Goal: Task Accomplishment & Management: Use online tool/utility

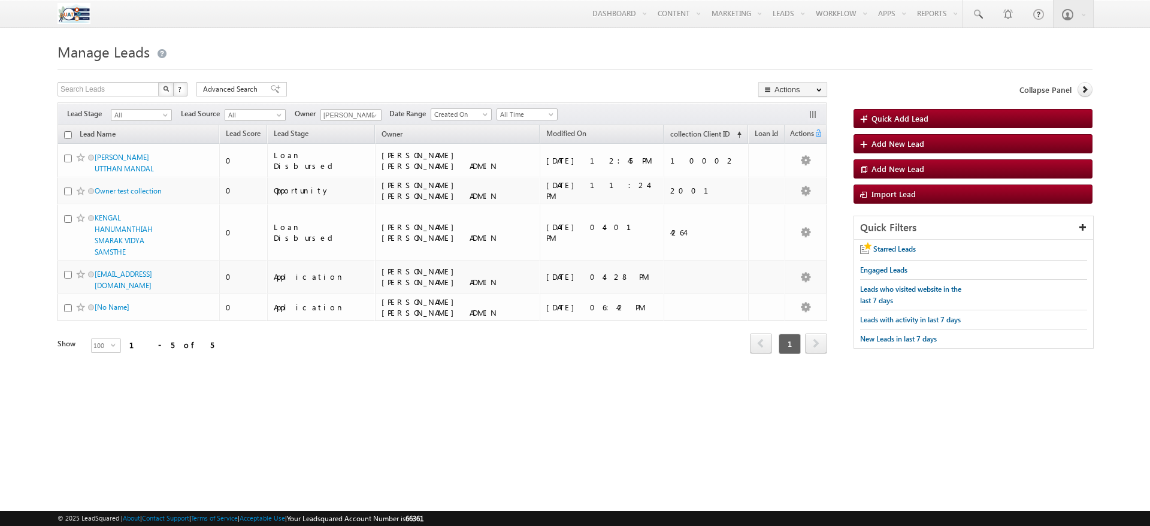
click at [377, 113] on span at bounding box center [375, 116] width 10 height 10
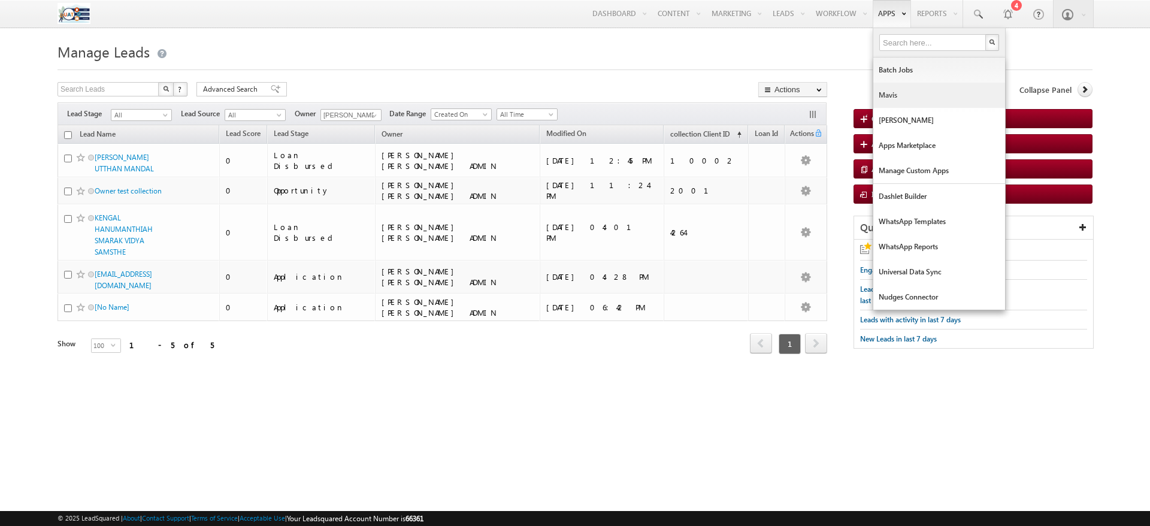
click at [885, 89] on link "Mavis" at bounding box center [940, 95] width 132 height 25
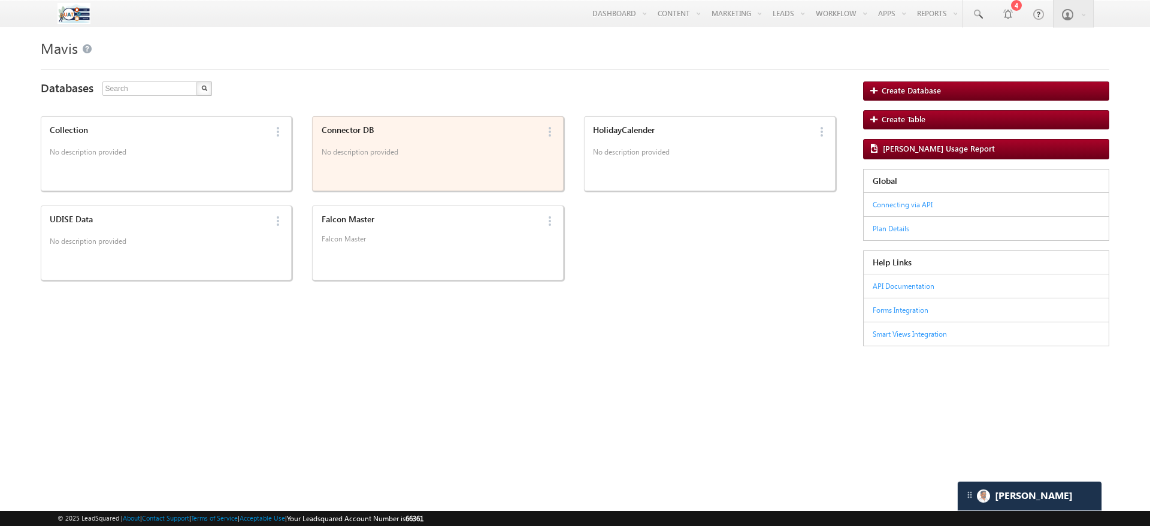
click at [372, 149] on p "No description provided" at bounding box center [430, 154] width 216 height 18
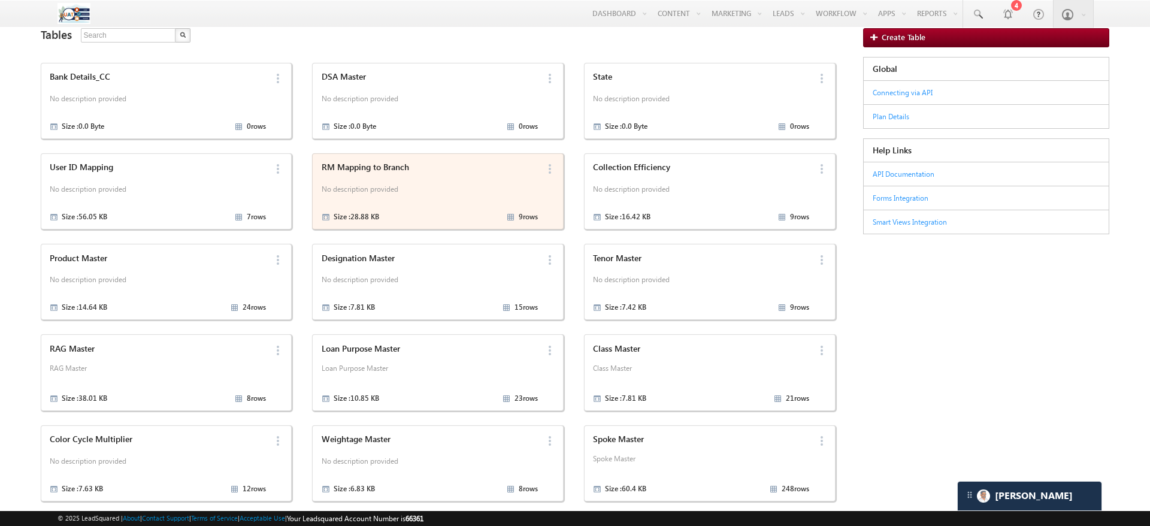
scroll to position [52, 0]
click at [458, 183] on p "No description provided" at bounding box center [430, 192] width 216 height 18
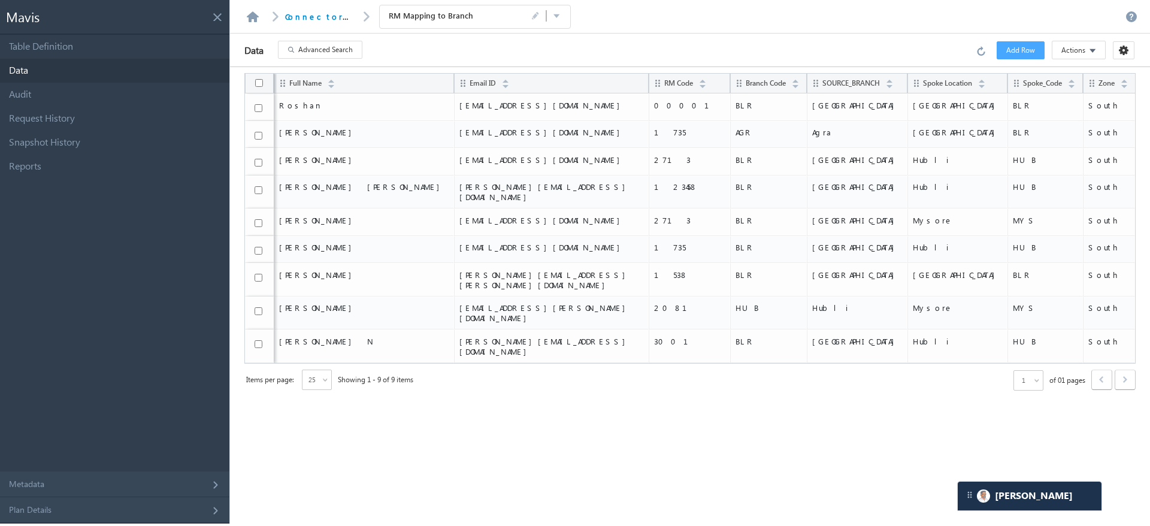
click at [539, 13] on section at bounding box center [548, 16] width 34 height 12
click at [553, 14] on button at bounding box center [557, 16] width 8 height 11
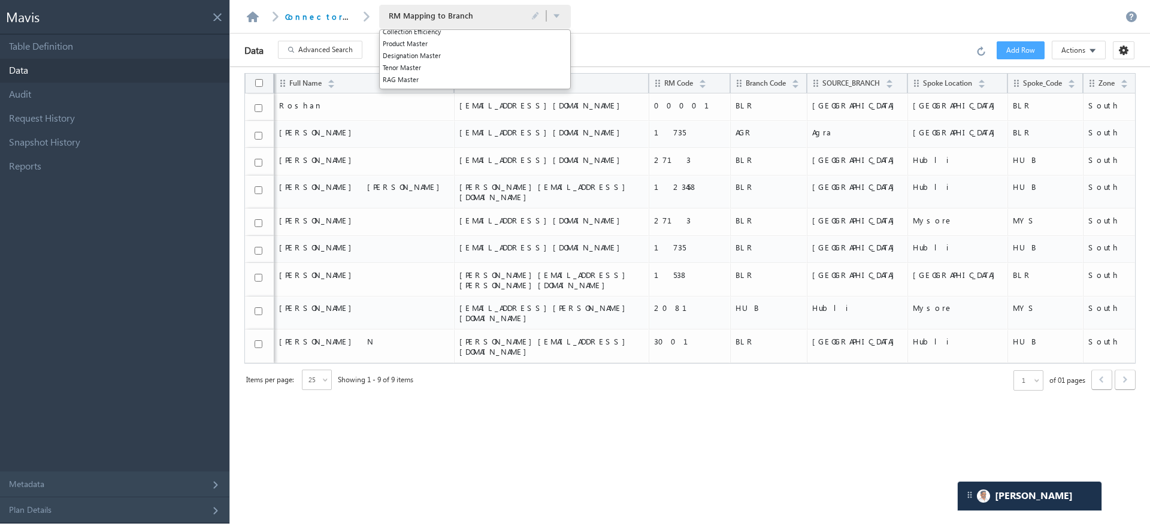
scroll to position [65, 0]
click at [428, 37] on li "Product Master" at bounding box center [475, 43] width 191 height 12
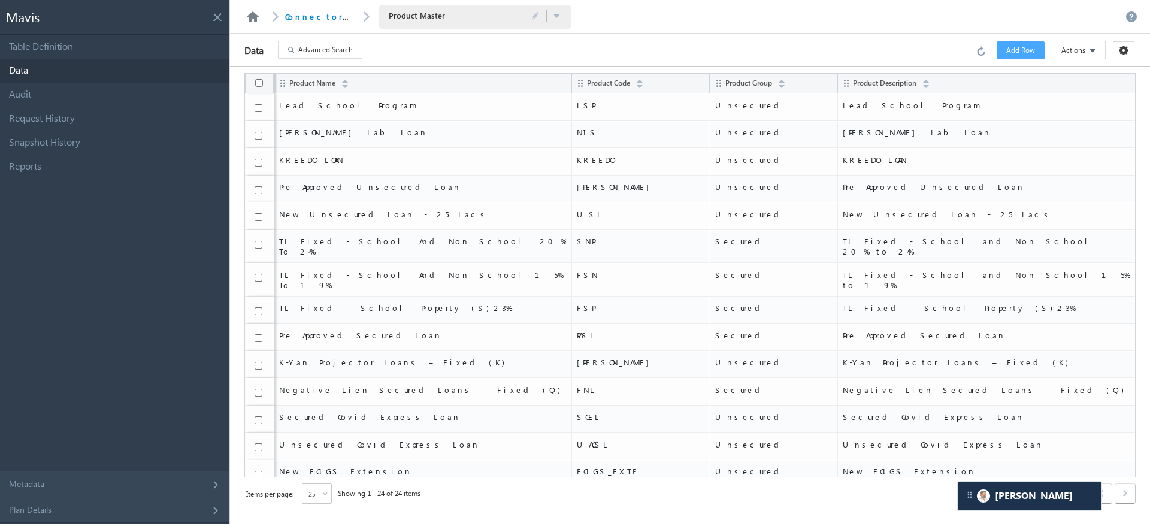
click at [255, 13] on link at bounding box center [253, 16] width 14 height 11
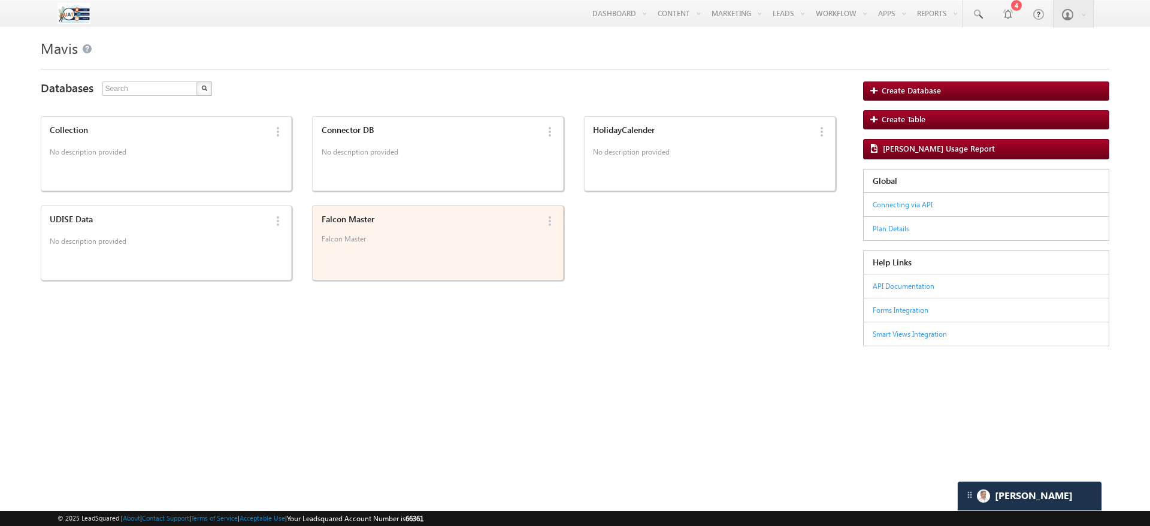
click at [503, 256] on div "Falcon Master Falcon Master" at bounding box center [428, 243] width 220 height 64
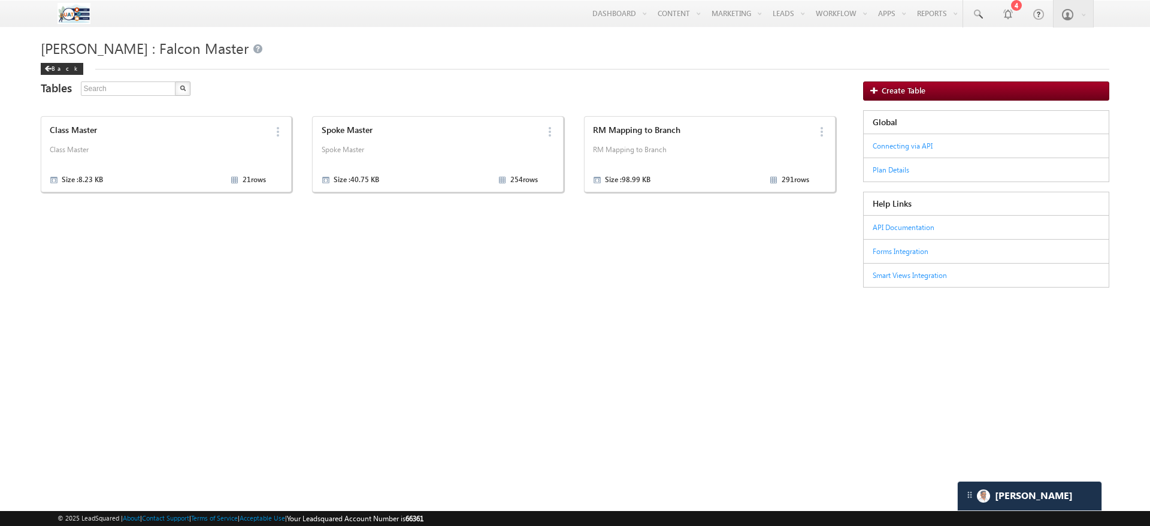
click at [584, 140] on div "Class Master Class Master Size : 8.23 KB 21 rows Delete Spoke Master Spoke Mast…" at bounding box center [438, 151] width 795 height 81
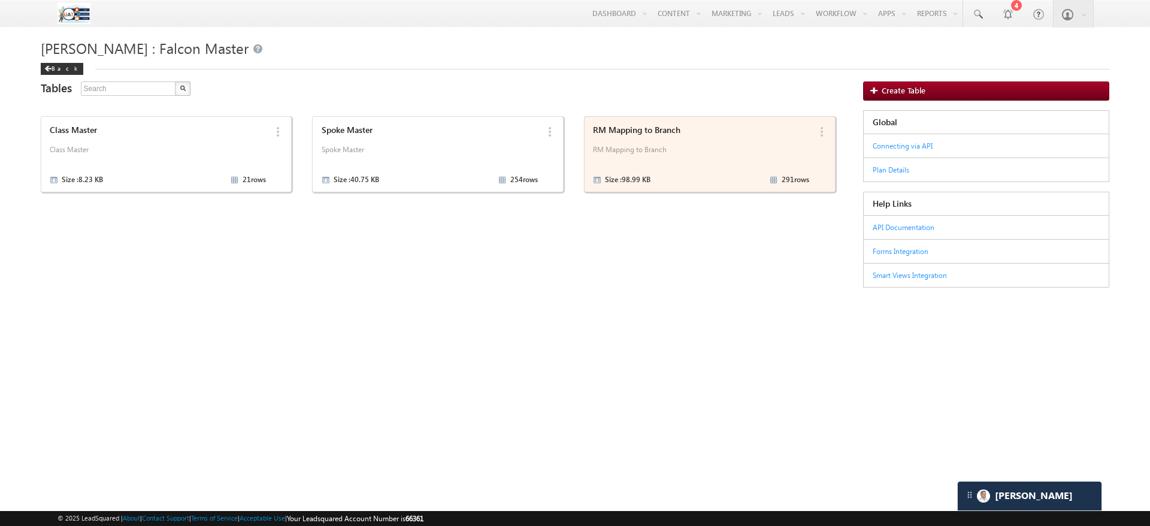
click at [629, 138] on div "RM Mapping to [PERSON_NAME] Mapping to Branch Size : 98.99 KB 291 rows" at bounding box center [700, 154] width 220 height 65
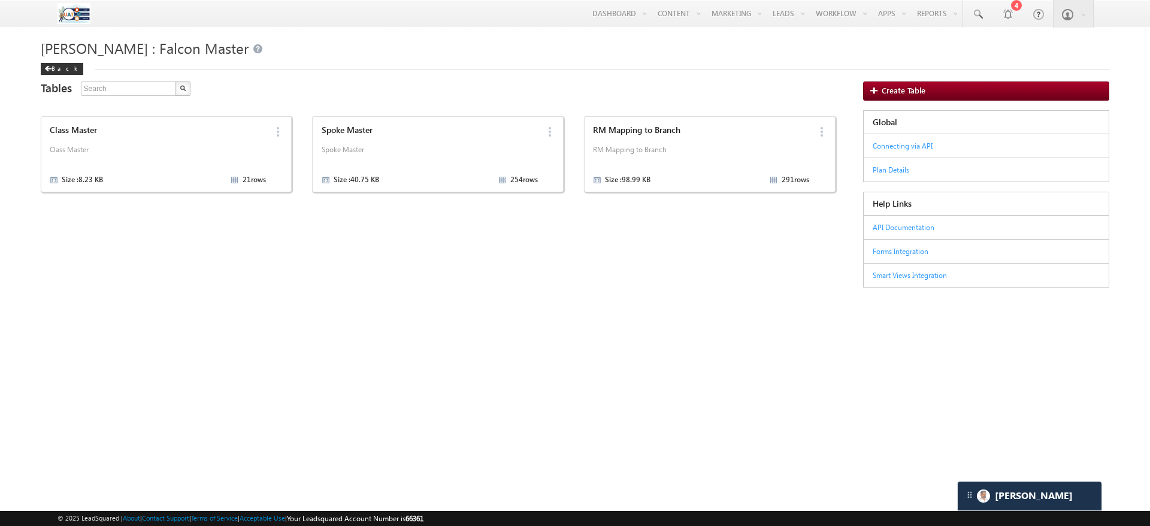
click at [399, 201] on div "Tables 3 results found Class Master Class Master Size : 8.23 KB 21 rows Delete …" at bounding box center [575, 184] width 1069 height 206
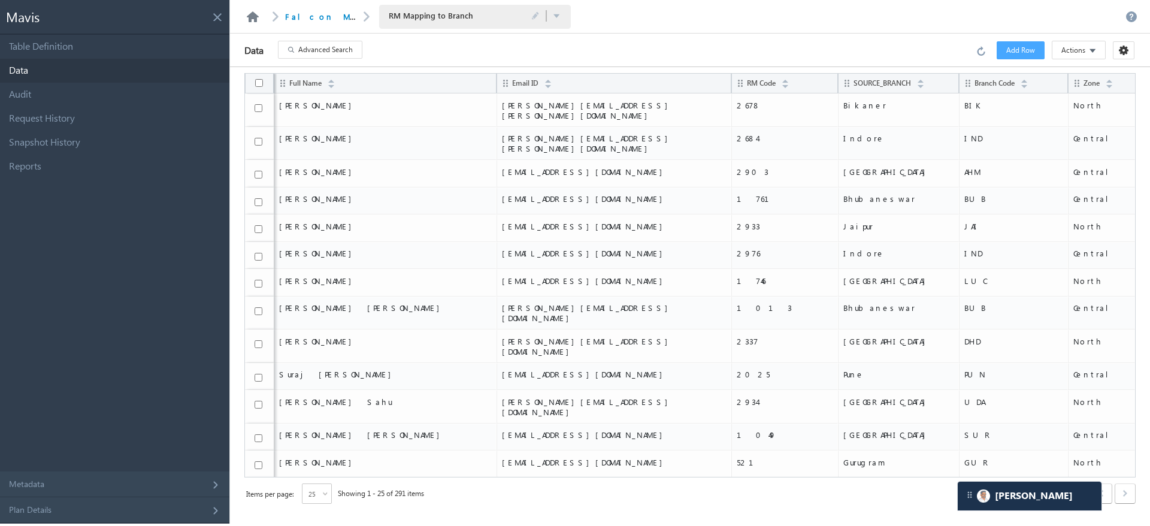
click at [255, 17] on link at bounding box center [253, 16] width 14 height 11
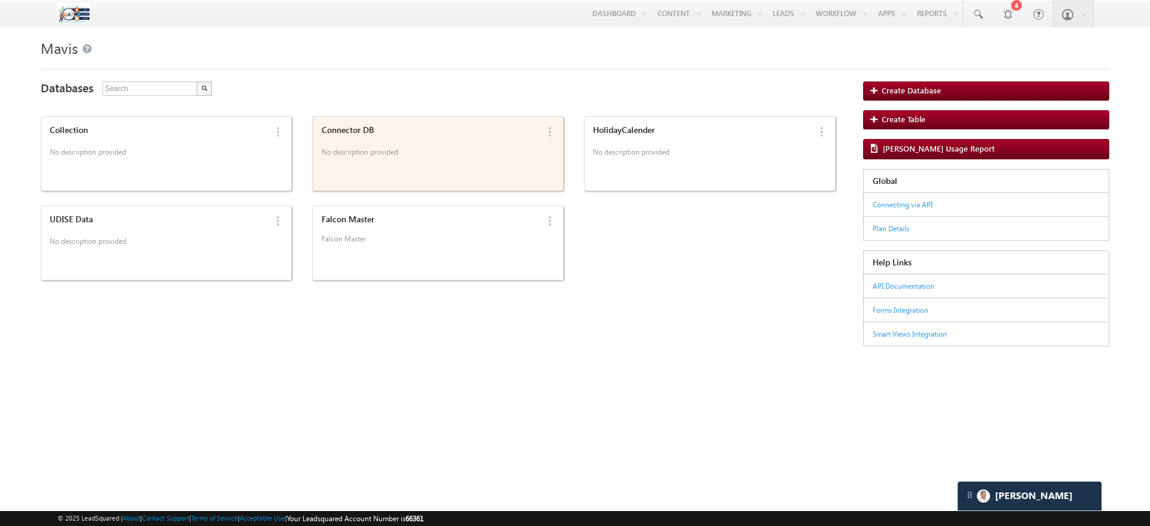
click at [490, 148] on p "No description provided" at bounding box center [430, 154] width 216 height 18
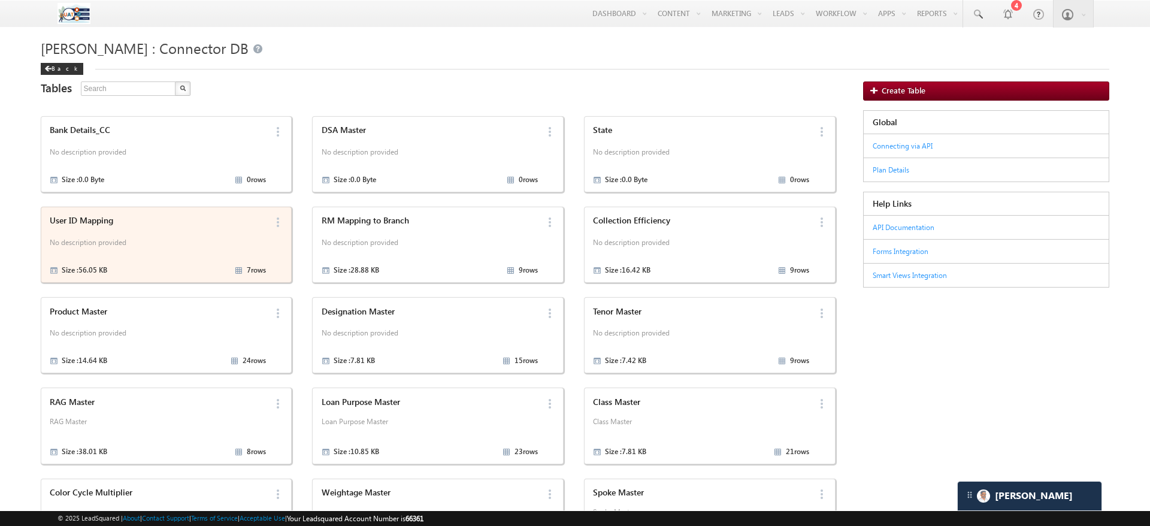
click at [154, 247] on p "No description provided" at bounding box center [158, 244] width 216 height 18
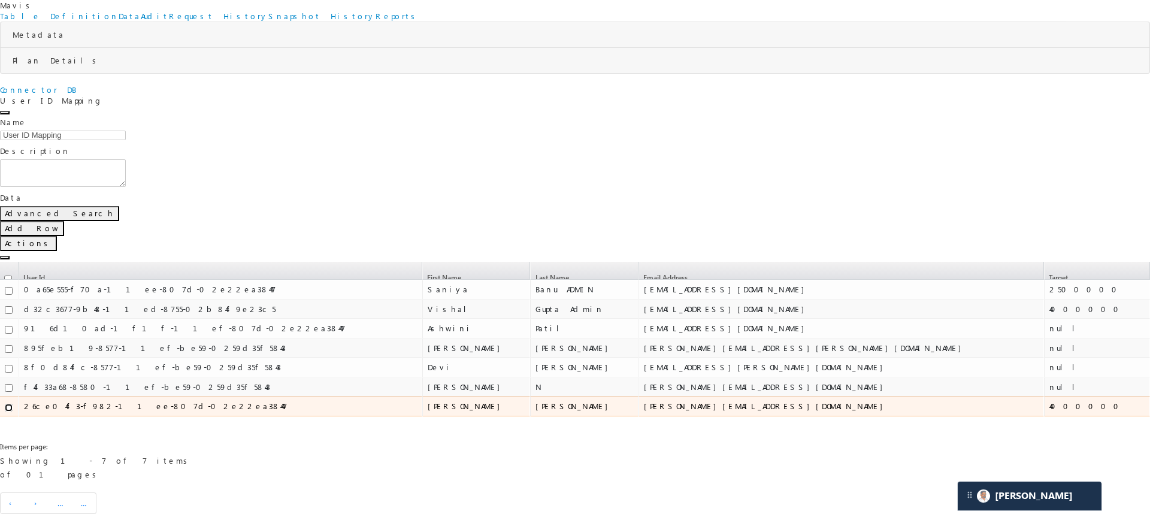
click at [13, 404] on input "checkbox" at bounding box center [9, 408] width 8 height 8
checkbox input "true"
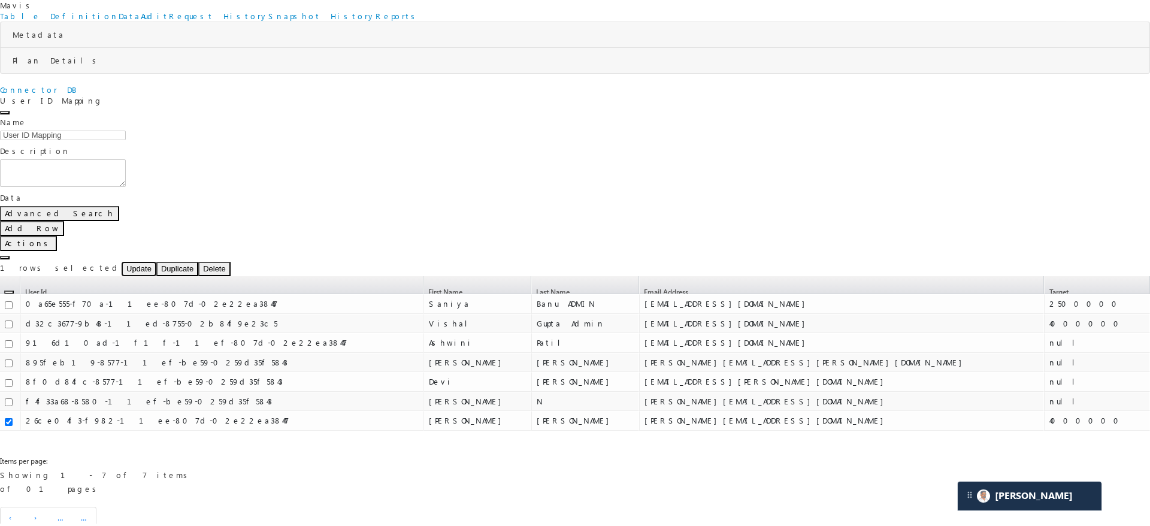
click at [156, 262] on button "Update" at bounding box center [139, 269] width 35 height 14
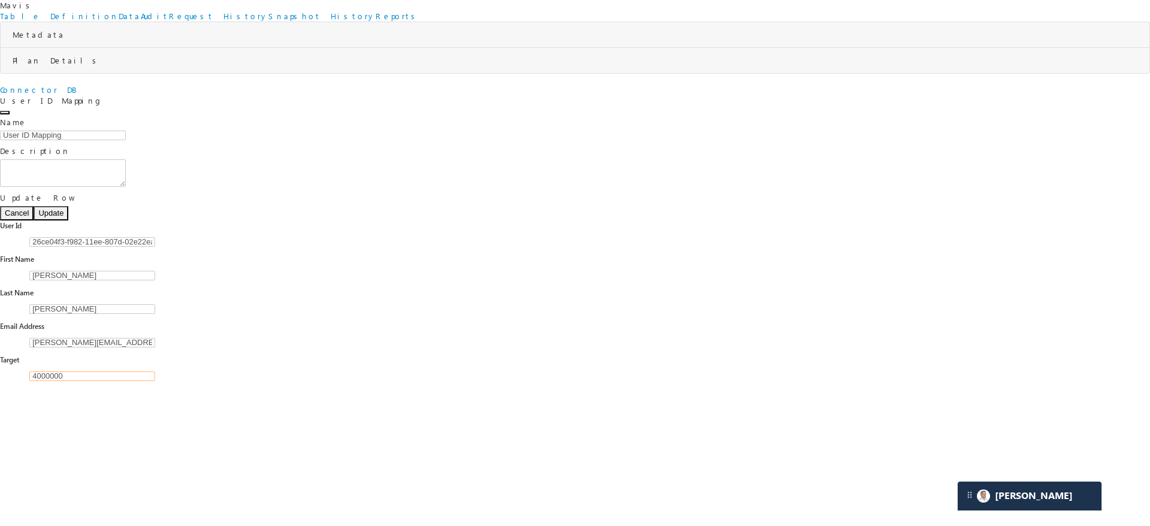
drag, startPoint x: 292, startPoint y: 229, endPoint x: 197, endPoint y: 222, distance: 96.1
click at [197, 222] on div "[PERSON_NAME] Table Definition Data Audit Request History Snapshot History Repo…" at bounding box center [575, 194] width 1150 height 388
type input "2500000"
drag, startPoint x: 317, startPoint y: 259, endPoint x: 867, endPoint y: 169, distance: 557.3
click at [867, 220] on section "User Id 26ce04f3-f982-11ee-807d-02e22ea38447 First Name [PERSON_NAME] Last Name…" at bounding box center [575, 304] width 1150 height 168
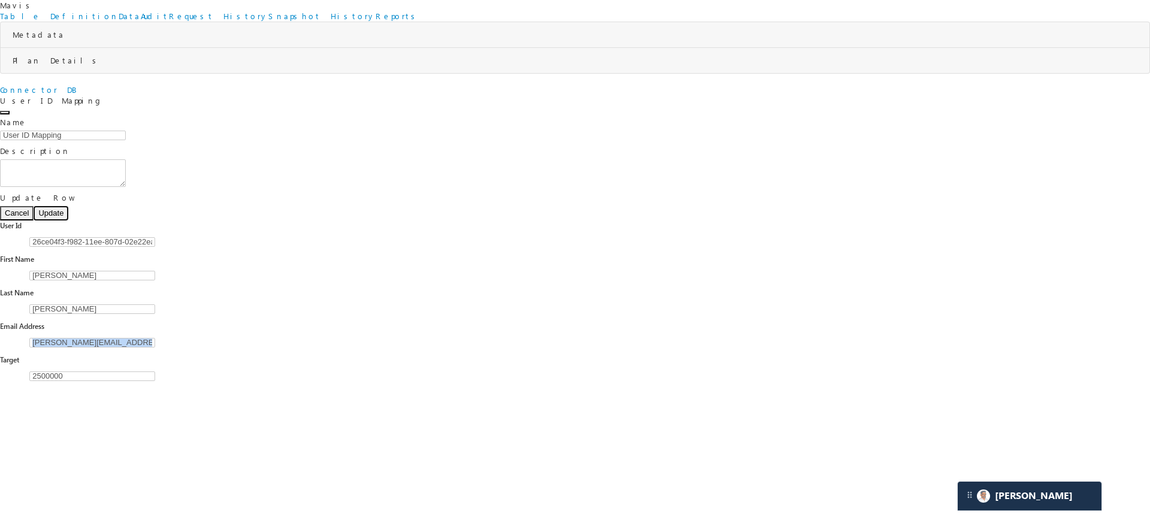
click at [68, 206] on button "Update" at bounding box center [51, 213] width 35 height 14
